Goal: Task Accomplishment & Management: Use online tool/utility

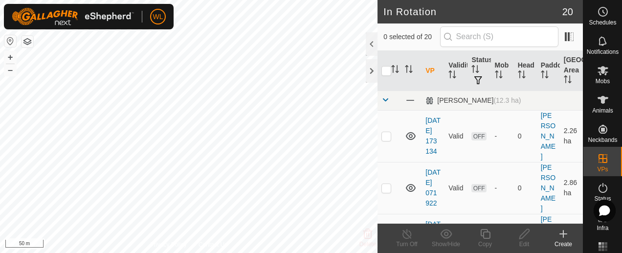
click at [563, 234] on icon at bounding box center [562, 234] width 7 height 0
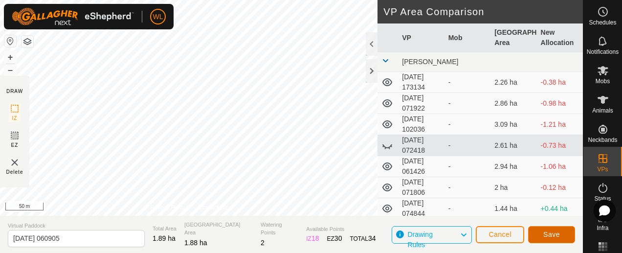
click at [548, 236] on span "Save" at bounding box center [551, 234] width 17 height 8
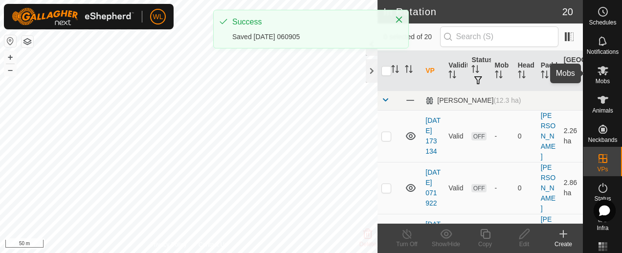
click at [602, 67] on icon at bounding box center [602, 70] width 11 height 9
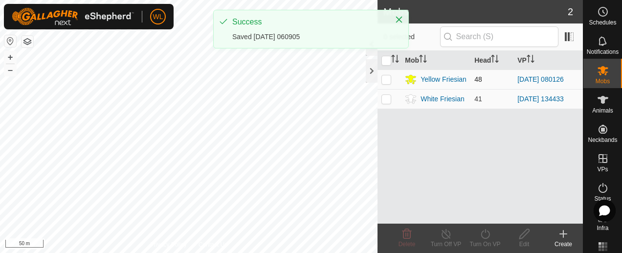
click at [383, 84] on td at bounding box center [388, 79] width 23 height 20
checkbox input "true"
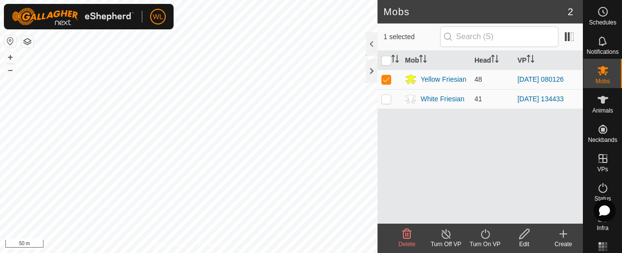
click at [491, 234] on turn-on-svg-icon at bounding box center [484, 234] width 39 height 12
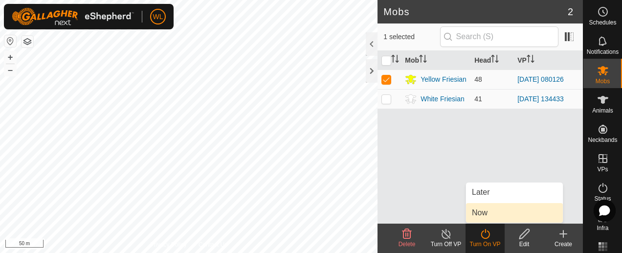
click at [482, 209] on link "Now" at bounding box center [514, 213] width 97 height 20
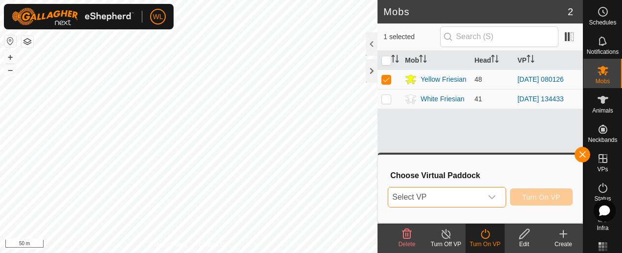
click at [480, 193] on span "Select VP" at bounding box center [434, 197] width 93 height 20
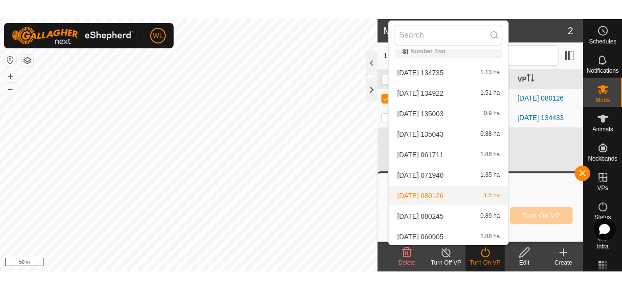
scroll to position [302, 0]
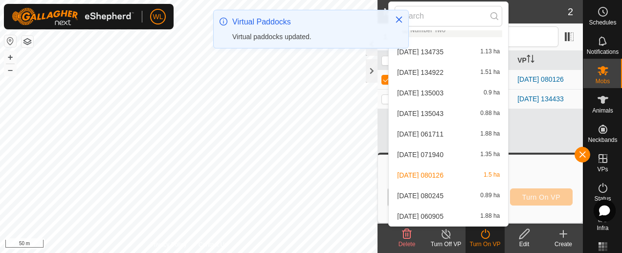
click at [452, 215] on li "[DATE] 060905 1.88 ha" at bounding box center [447, 216] width 119 height 20
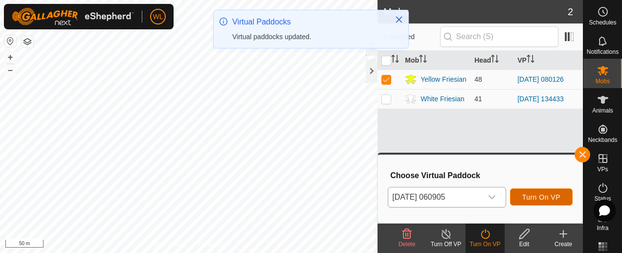
click at [537, 199] on span "Turn On VP" at bounding box center [541, 197] width 38 height 8
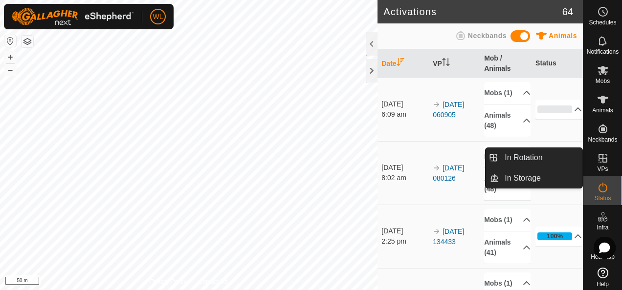
click at [601, 161] on icon at bounding box center [603, 158] width 12 height 12
click at [546, 157] on link "In Rotation" at bounding box center [540, 158] width 84 height 20
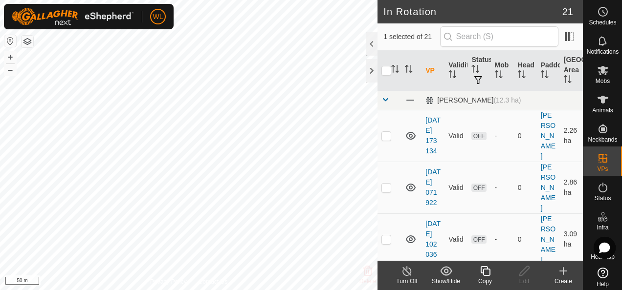
click at [568, 252] on create-svg-icon at bounding box center [562, 271] width 39 height 12
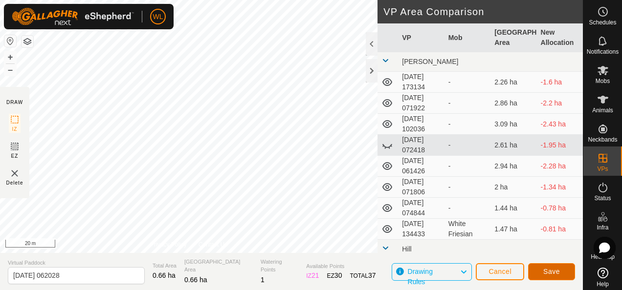
click at [549, 252] on span "Save" at bounding box center [551, 272] width 17 height 8
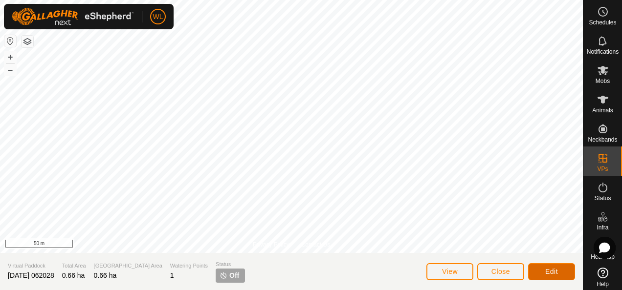
click at [551, 252] on button "Edit" at bounding box center [551, 271] width 47 height 17
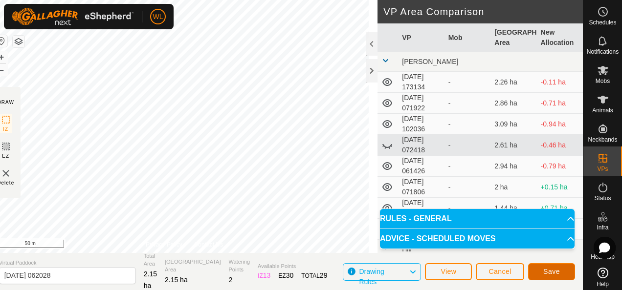
click at [555, 252] on span "Save" at bounding box center [551, 272] width 17 height 8
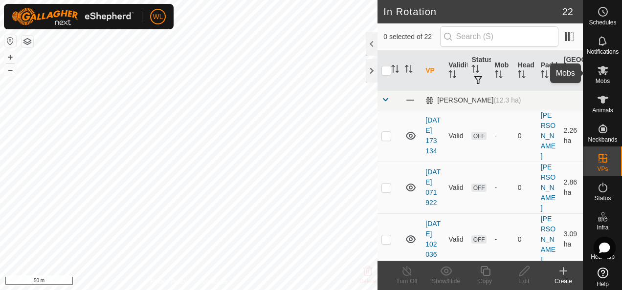
drag, startPoint x: 597, startPoint y: 68, endPoint x: 591, endPoint y: 74, distance: 8.3
click at [597, 68] on icon at bounding box center [602, 70] width 11 height 9
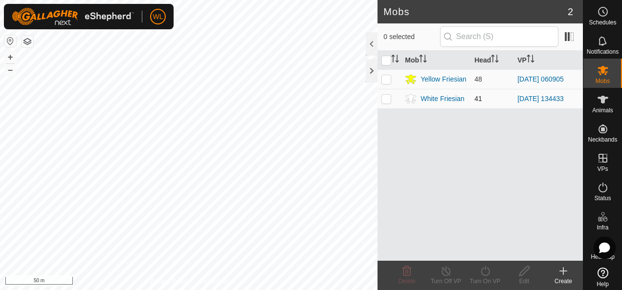
click at [389, 99] on p-checkbox at bounding box center [386, 99] width 10 height 8
checkbox input "true"
click at [493, 252] on turn-on-svg-icon at bounding box center [484, 271] width 39 height 12
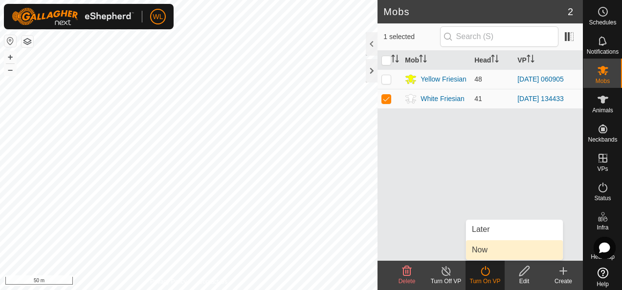
click at [481, 245] on link "Now" at bounding box center [514, 250] width 97 height 20
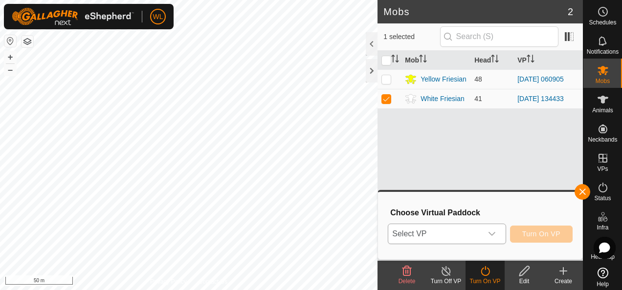
click at [476, 226] on span "Select VP" at bounding box center [434, 234] width 93 height 20
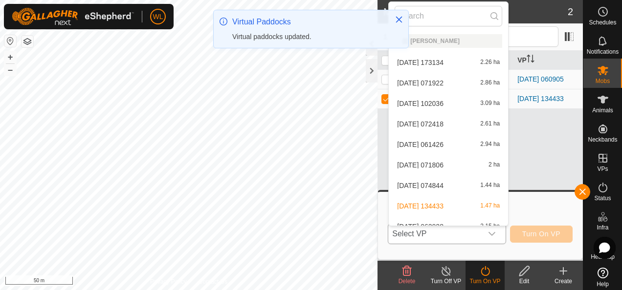
scroll to position [11, 0]
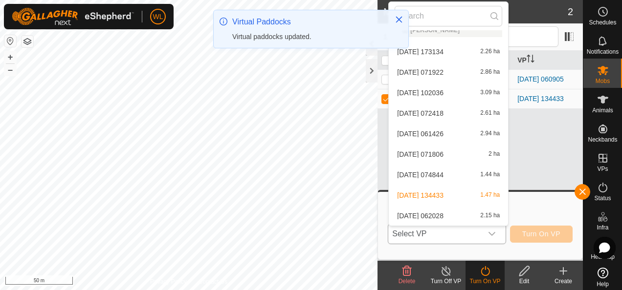
click at [459, 214] on li "[DATE] 062028 2.15 ha" at bounding box center [447, 216] width 119 height 20
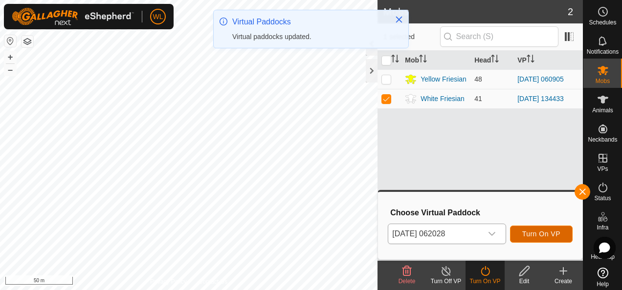
click at [537, 236] on span "Turn On VP" at bounding box center [541, 234] width 38 height 8
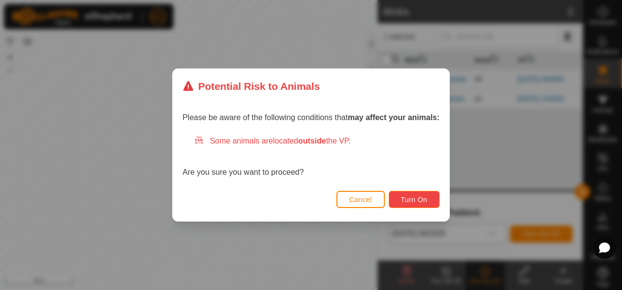
click at [420, 196] on span "Turn On" at bounding box center [414, 200] width 26 height 8
